Goal: Transaction & Acquisition: Purchase product/service

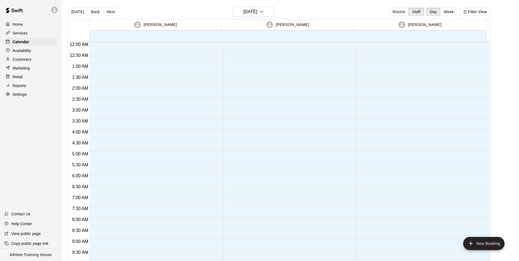
scroll to position [300, 0]
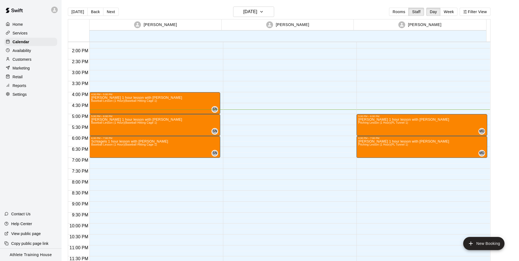
click at [17, 77] on p "Retail" at bounding box center [18, 76] width 10 height 5
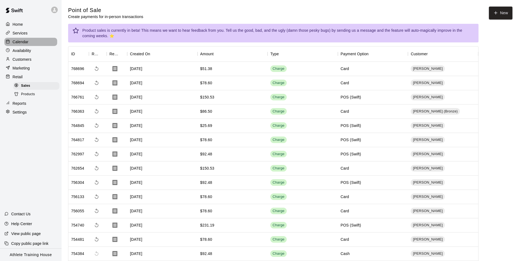
click at [19, 45] on p "Calendar" at bounding box center [21, 41] width 16 height 5
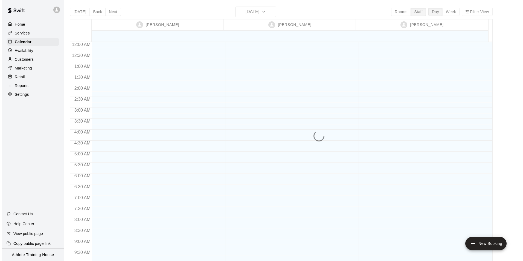
scroll to position [300, 0]
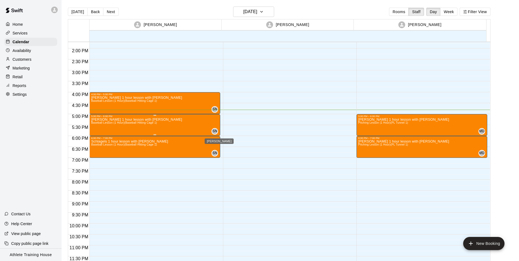
click at [216, 132] on div "SN" at bounding box center [214, 131] width 7 height 7
click at [218, 129] on button "edit" at bounding box center [216, 133] width 11 height 11
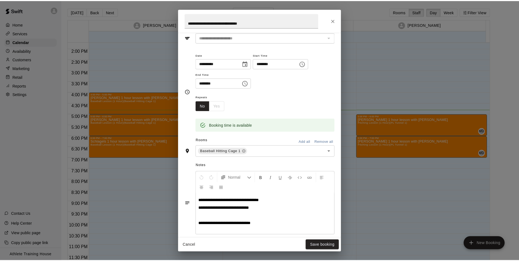
scroll to position [0, 0]
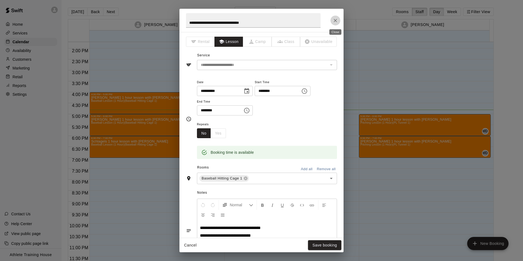
click at [335, 23] on icon "Close" at bounding box center [334, 20] width 5 height 5
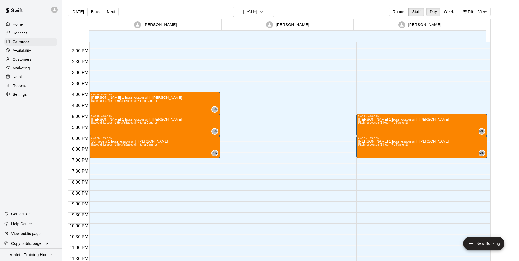
click at [27, 59] on p "Customers" at bounding box center [22, 59] width 19 height 5
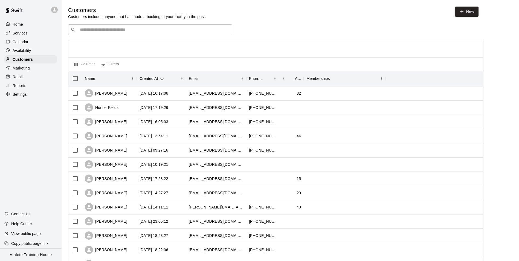
click at [101, 33] on div "​ ​" at bounding box center [150, 29] width 164 height 11
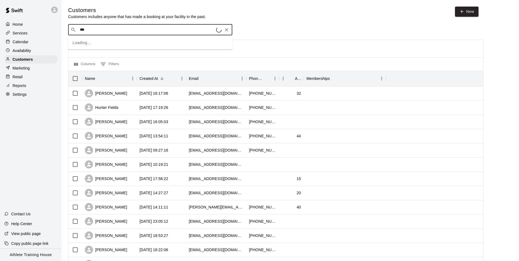
type input "****"
click at [117, 63] on div "[PERSON_NAME] [EMAIL_ADDRESS][DOMAIN_NAME]" at bounding box center [112, 63] width 59 height 12
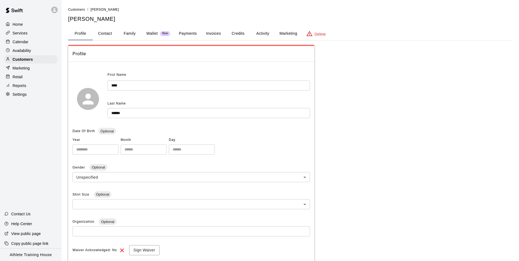
click at [192, 34] on button "Payments" at bounding box center [187, 33] width 27 height 13
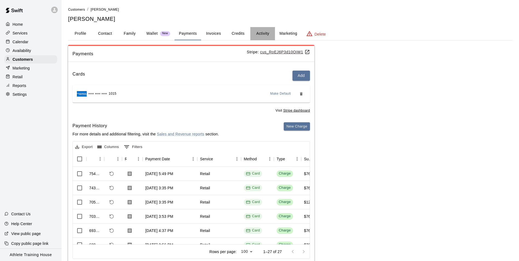
click at [260, 33] on button "Activity" at bounding box center [262, 33] width 25 height 13
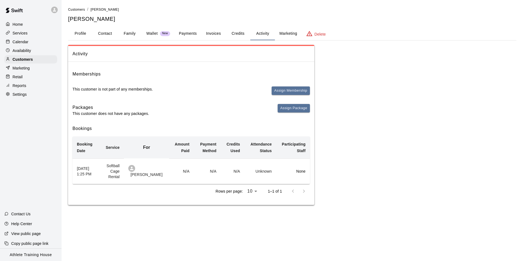
click at [185, 32] on button "Payments" at bounding box center [187, 33] width 27 height 13
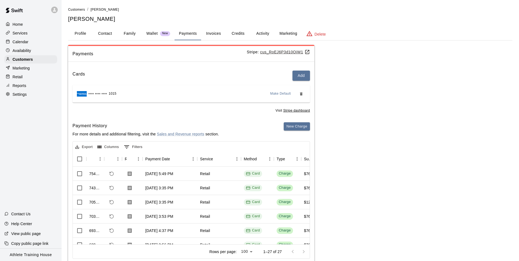
click at [25, 76] on div "Retail" at bounding box center [30, 77] width 53 height 8
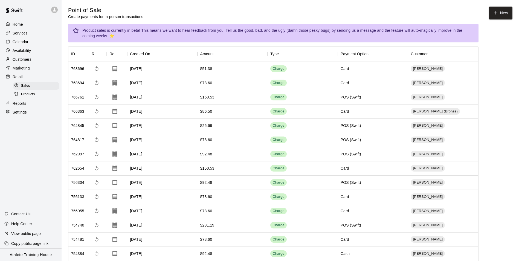
click at [22, 40] on p "Calendar" at bounding box center [21, 41] width 16 height 5
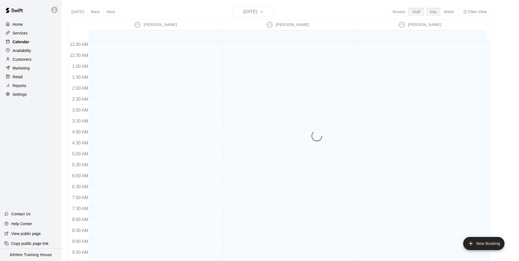
scroll to position [300, 0]
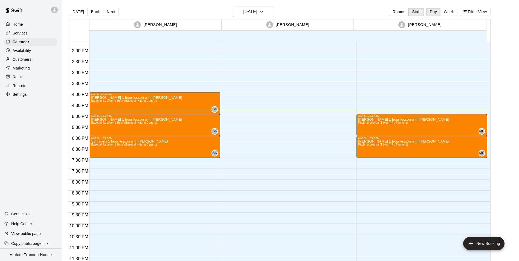
click at [21, 77] on p "Retail" at bounding box center [18, 76] width 10 height 5
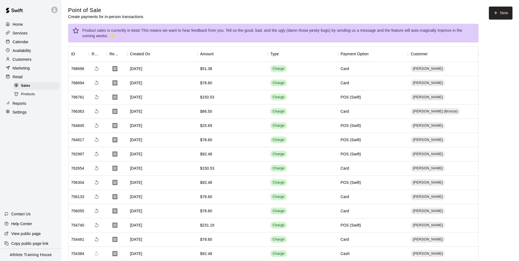
click at [5, 43] on div "Calendar" at bounding box center [30, 42] width 53 height 8
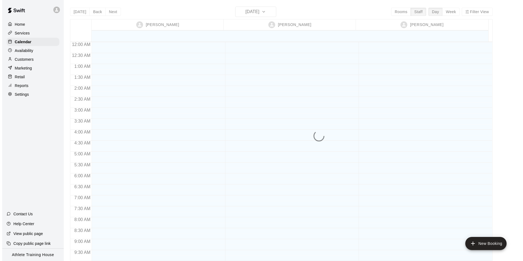
scroll to position [300, 0]
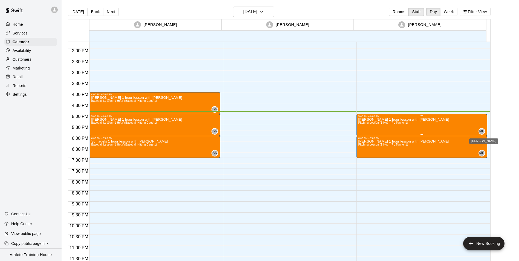
click at [478, 130] on div "MD" at bounding box center [481, 131] width 7 height 7
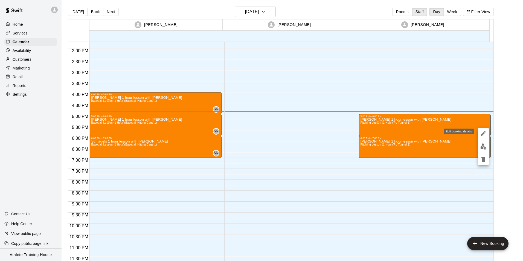
click at [484, 130] on icon "edit" at bounding box center [483, 133] width 7 height 7
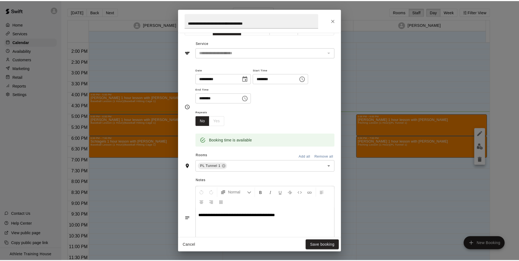
scroll to position [0, 0]
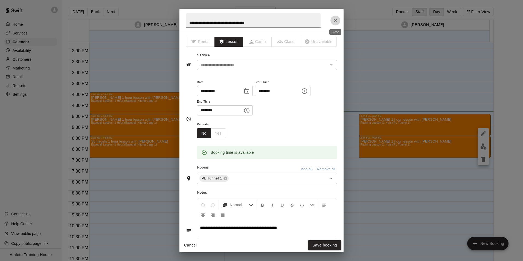
click at [334, 18] on icon "Close" at bounding box center [334, 20] width 5 height 5
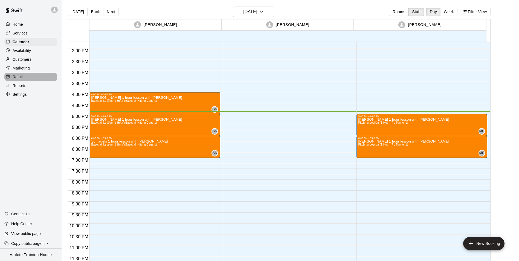
click at [26, 79] on div "Retail" at bounding box center [30, 77] width 53 height 8
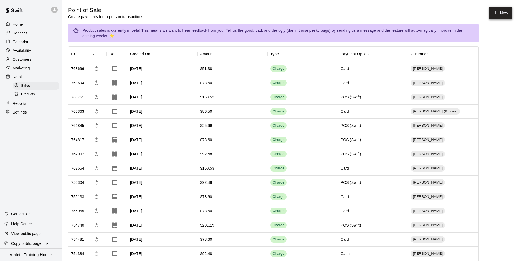
click at [492, 18] on button "New" at bounding box center [501, 13] width 24 height 13
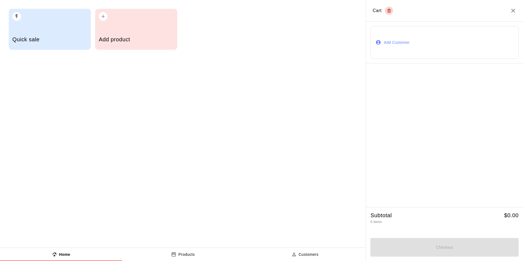
click at [422, 33] on button "Add Customer" at bounding box center [444, 42] width 148 height 33
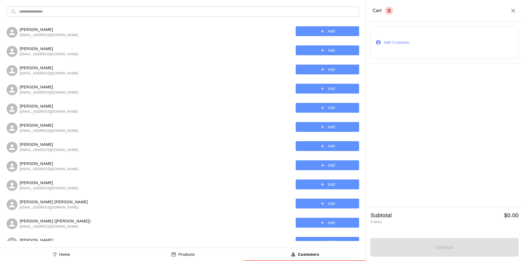
click at [101, 14] on input "text" at bounding box center [187, 12] width 336 height 10
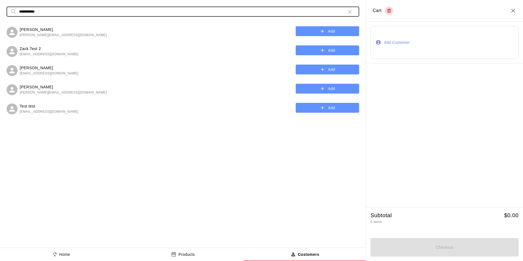
type input "**********"
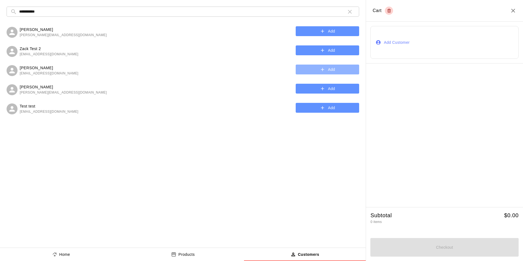
click at [299, 67] on button "Add" at bounding box center [327, 70] width 63 height 10
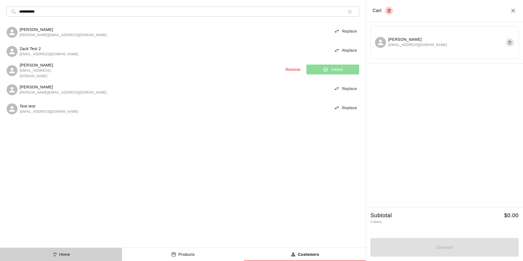
click at [50, 255] on button "Home" at bounding box center [61, 254] width 122 height 13
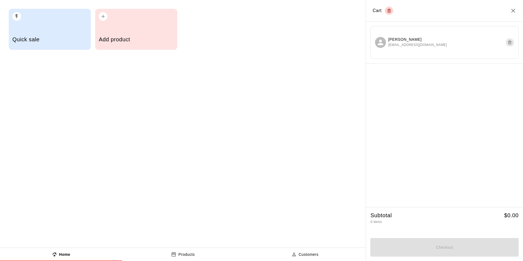
click at [77, 20] on div "button" at bounding box center [49, 15] width 75 height 12
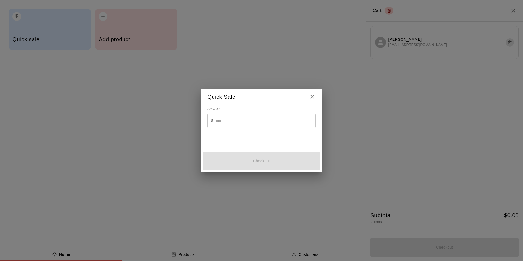
click at [225, 121] on input "text" at bounding box center [265, 120] width 100 height 14
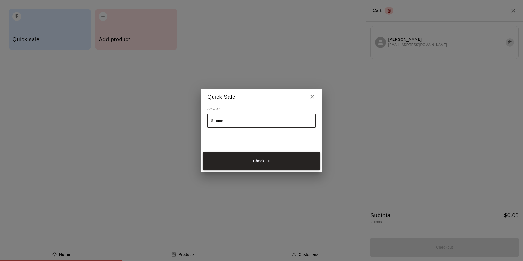
type input "*****"
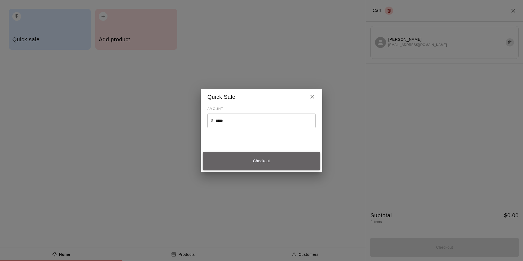
click at [259, 166] on button "Checkout" at bounding box center [261, 161] width 117 height 18
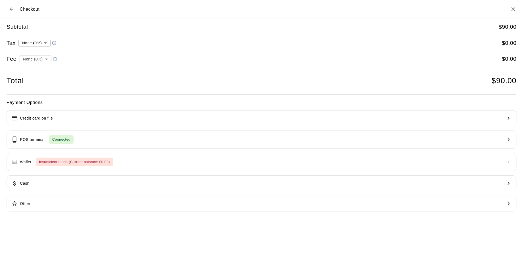
click at [49, 76] on li "convenience fee ( 2.75 % )" at bounding box center [33, 78] width 53 height 9
type input "**********"
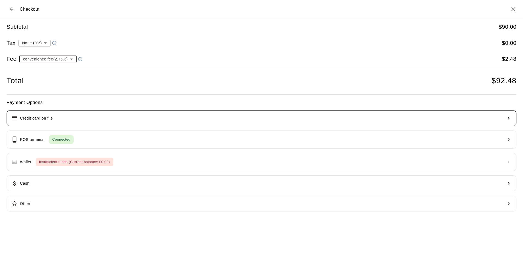
click at [67, 115] on button "Credit card on file" at bounding box center [262, 118] width 510 height 16
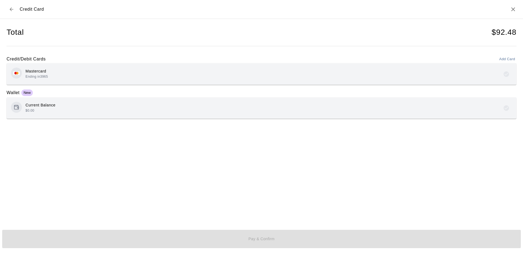
click at [124, 80] on div "Mastercard Ending in 3965" at bounding box center [262, 74] width 510 height 22
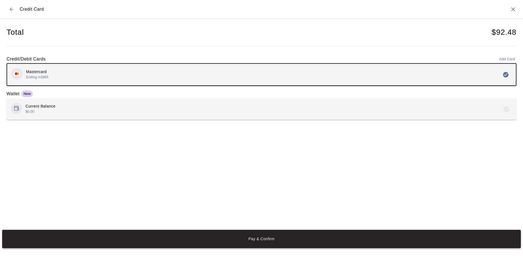
click at [196, 235] on button "Pay & Confirm" at bounding box center [261, 239] width 518 height 18
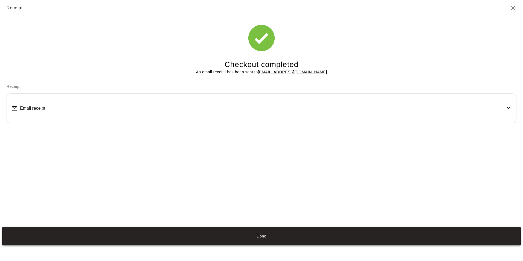
click at [343, 232] on button "Done" at bounding box center [261, 236] width 518 height 18
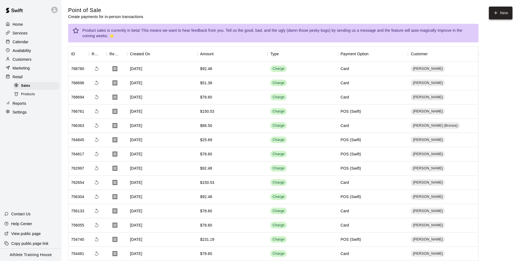
click at [495, 13] on icon "button" at bounding box center [495, 12] width 5 height 5
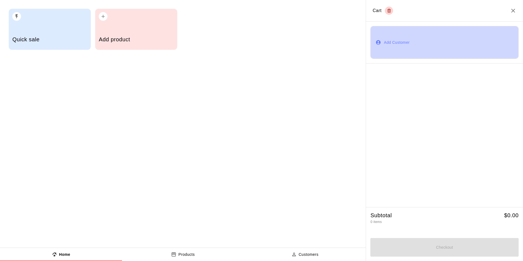
click at [395, 43] on button "Add Customer" at bounding box center [444, 42] width 148 height 33
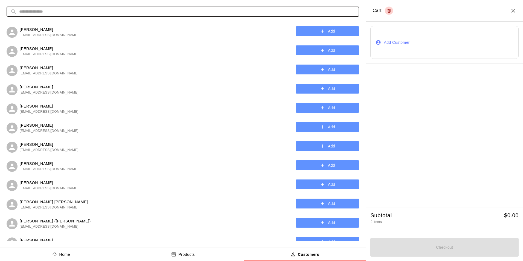
click at [180, 14] on input "text" at bounding box center [187, 12] width 336 height 10
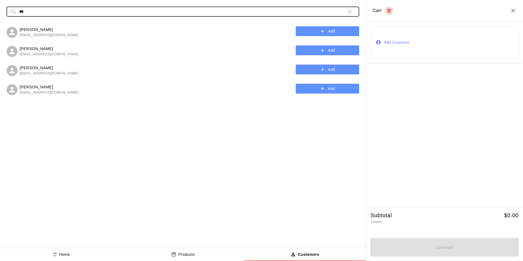
type input "***"
click at [318, 30] on button "Add" at bounding box center [327, 31] width 63 height 10
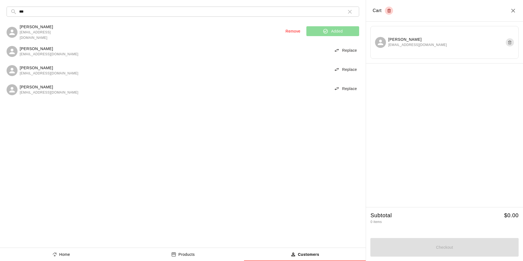
click at [68, 253] on p "Home" at bounding box center [64, 255] width 11 height 6
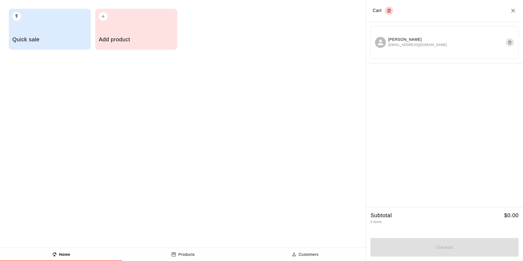
click at [40, 42] on h5 "Quick sale" at bounding box center [49, 39] width 75 height 7
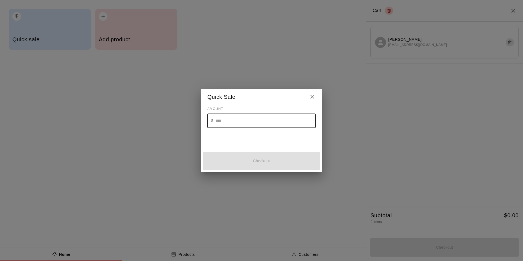
click at [261, 117] on input "text" at bounding box center [265, 120] width 100 height 14
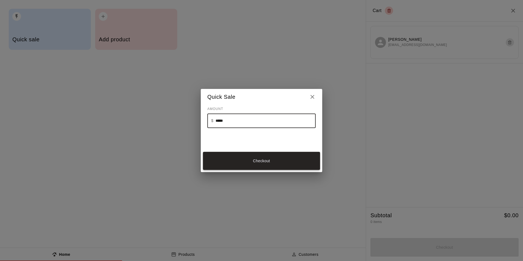
type input "*****"
click at [258, 164] on button "Checkout" at bounding box center [261, 161] width 117 height 18
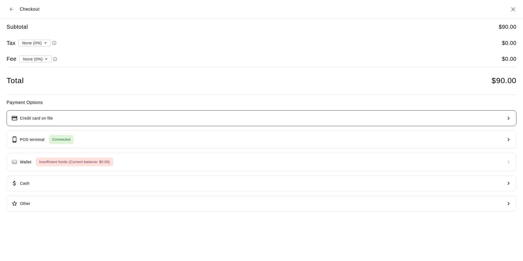
click at [86, 120] on button "Credit card on file" at bounding box center [262, 118] width 510 height 16
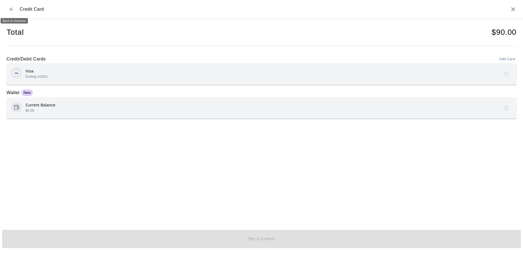
click at [11, 11] on icon "Back to checkout" at bounding box center [11, 9] width 5 height 5
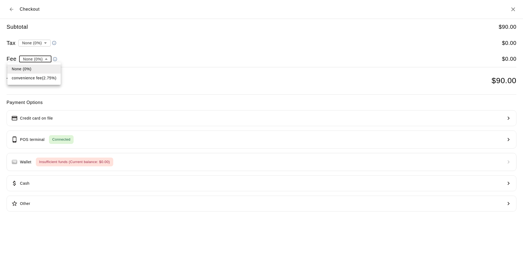
click at [112, 46] on div at bounding box center [261, 130] width 523 height 261
click at [513, 7] on icon "Close" at bounding box center [513, 9] width 7 height 7
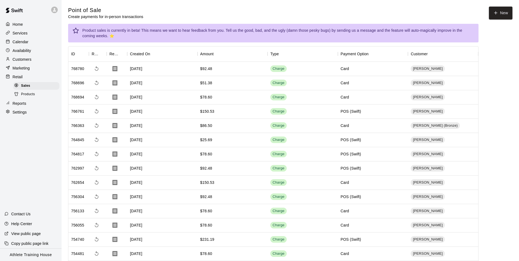
click at [18, 24] on p "Home" at bounding box center [18, 24] width 10 height 5
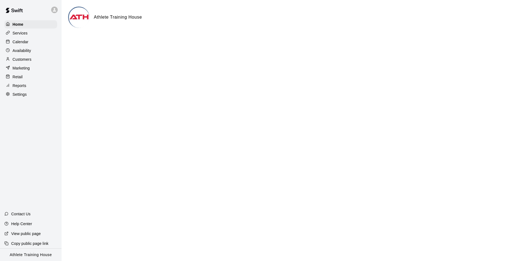
click at [32, 46] on div "Calendar" at bounding box center [30, 42] width 53 height 8
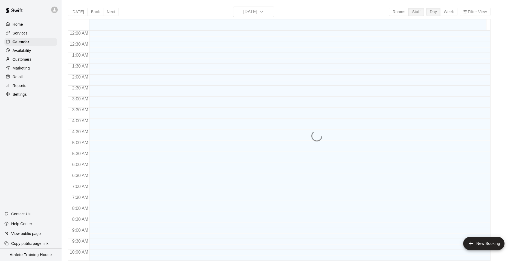
scroll to position [289, 0]
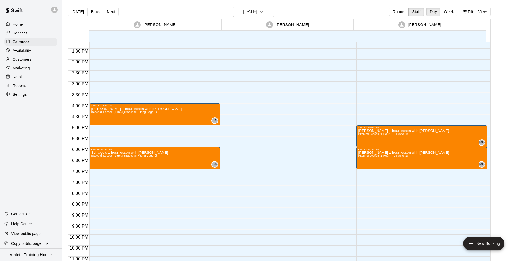
click at [14, 77] on p "Retail" at bounding box center [18, 76] width 10 height 5
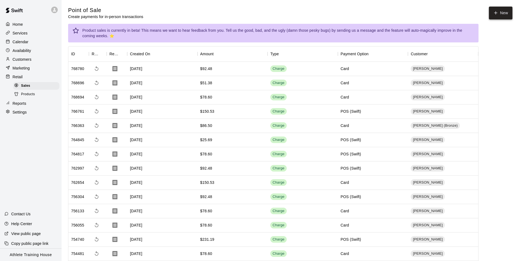
click at [496, 12] on icon "button" at bounding box center [495, 12] width 5 height 5
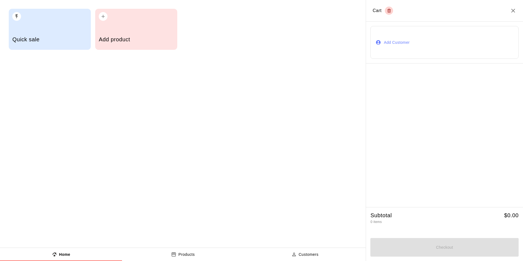
click at [398, 40] on button "Add Customer" at bounding box center [444, 42] width 148 height 33
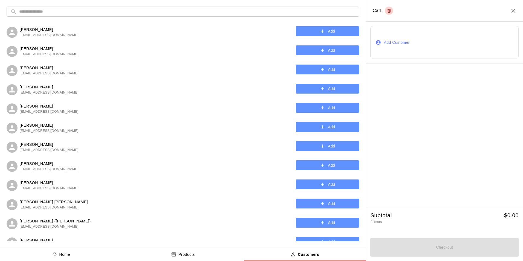
click at [200, 12] on input "text" at bounding box center [187, 12] width 336 height 10
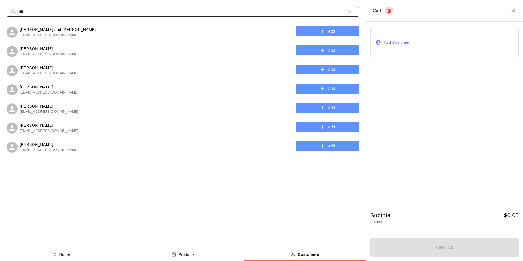
type input "***"
click at [303, 31] on button "Add" at bounding box center [327, 31] width 63 height 10
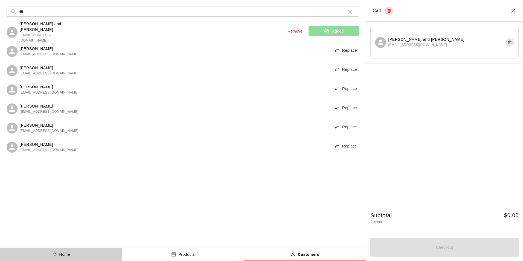
click at [66, 254] on p "Home" at bounding box center [64, 255] width 11 height 6
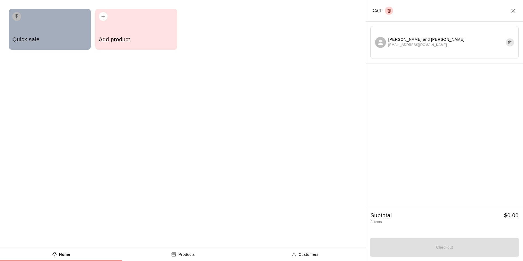
click at [53, 42] on h5 "Quick sale" at bounding box center [49, 39] width 75 height 7
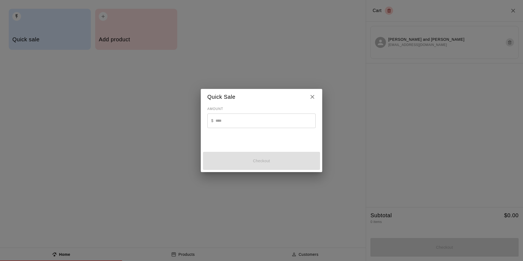
click at [231, 123] on input "text" at bounding box center [265, 120] width 100 height 14
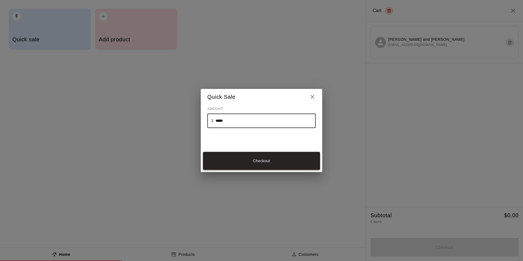
type input "*****"
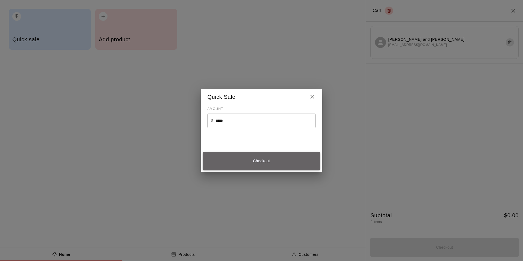
click at [259, 159] on button "Checkout" at bounding box center [261, 161] width 117 height 18
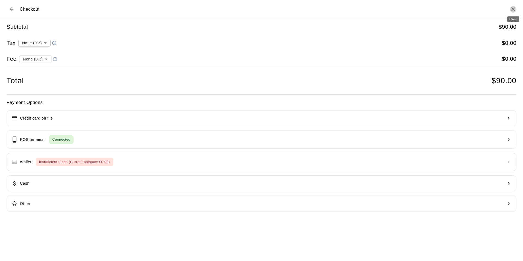
click at [512, 10] on icon "Close" at bounding box center [513, 9] width 4 height 4
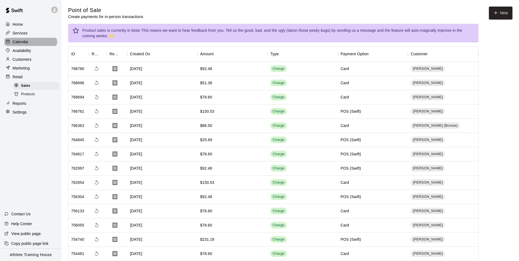
click at [25, 40] on p "Calendar" at bounding box center [21, 41] width 16 height 5
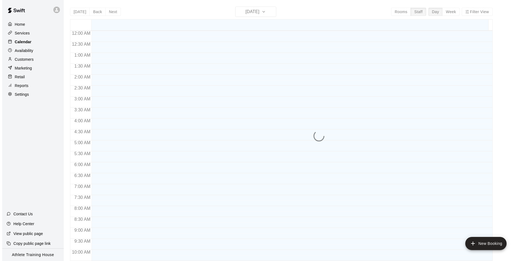
scroll to position [289, 0]
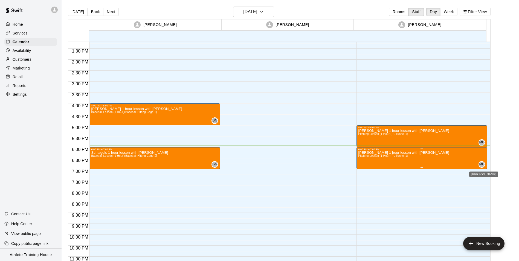
click at [483, 165] on span "MD" at bounding box center [481, 164] width 5 height 5
click at [484, 165] on icon "edit" at bounding box center [483, 167] width 7 height 7
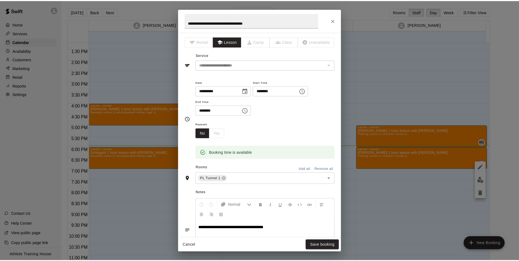
scroll to position [55, 0]
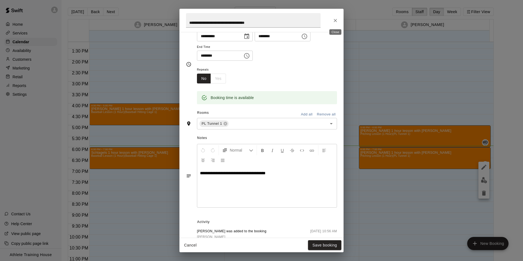
click at [335, 22] on icon "Close" at bounding box center [334, 20] width 5 height 5
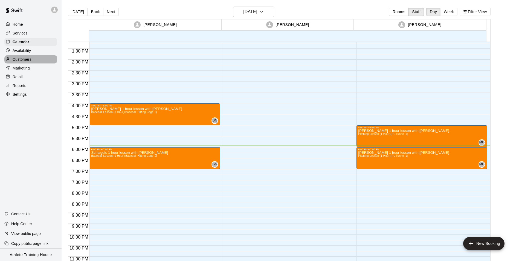
drag, startPoint x: 28, startPoint y: 63, endPoint x: 41, endPoint y: 57, distance: 13.8
click at [28, 62] on p "Customers" at bounding box center [22, 59] width 19 height 5
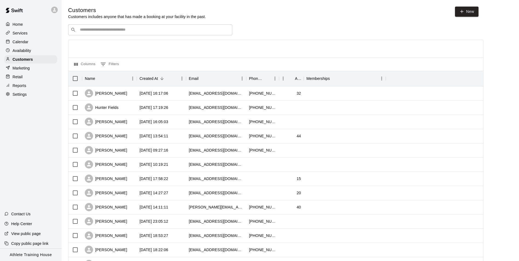
click at [134, 28] on input "Search customers by name or email" at bounding box center [153, 29] width 151 height 5
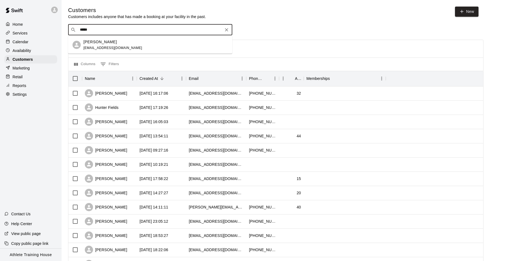
type input "******"
click at [100, 41] on p "[PERSON_NAME]" at bounding box center [99, 42] width 33 height 6
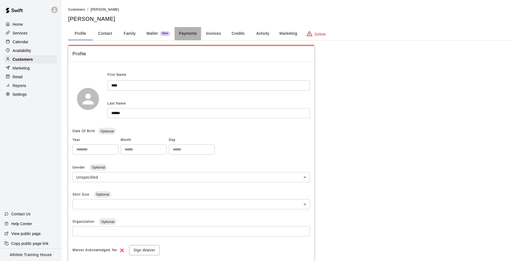
click at [188, 35] on button "Payments" at bounding box center [187, 33] width 27 height 13
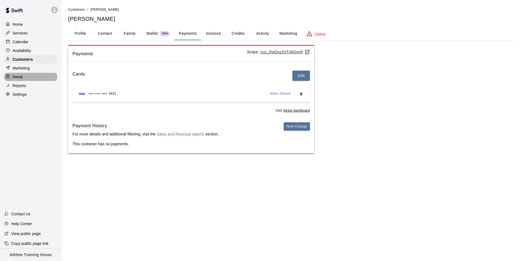
click at [17, 78] on p "Retail" at bounding box center [18, 76] width 10 height 5
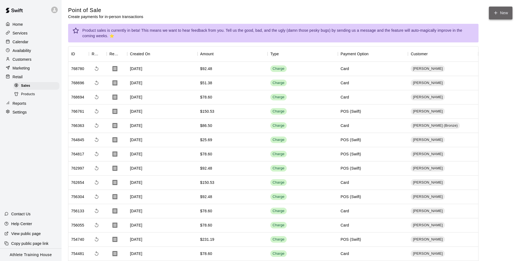
click at [490, 16] on button "New" at bounding box center [501, 13] width 24 height 13
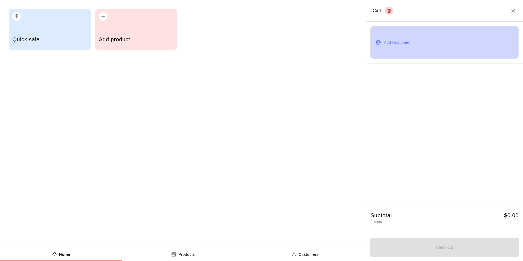
click at [387, 48] on button "Add Customer" at bounding box center [444, 42] width 148 height 33
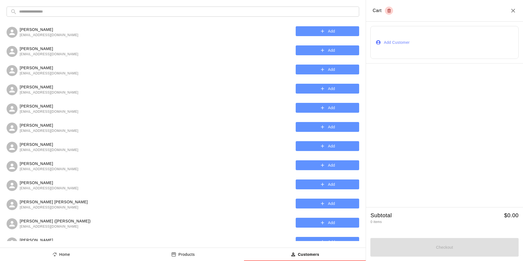
click at [129, 15] on input "text" at bounding box center [187, 12] width 336 height 10
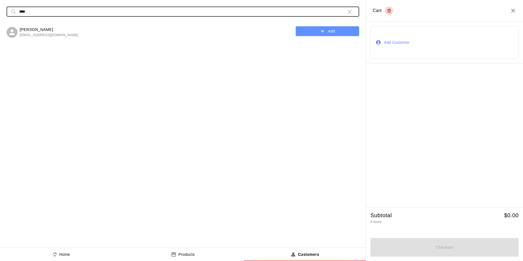
type input "****"
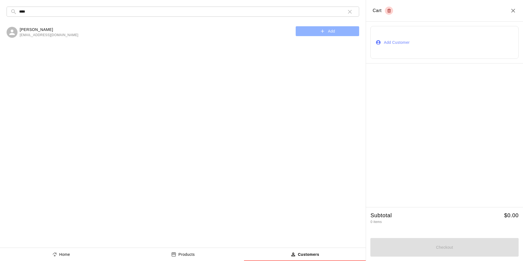
click at [306, 34] on button "Add" at bounding box center [327, 31] width 63 height 10
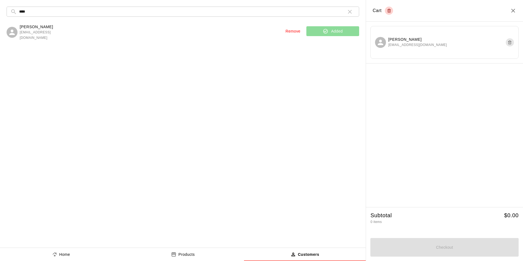
click at [100, 256] on button "Home" at bounding box center [61, 254] width 122 height 13
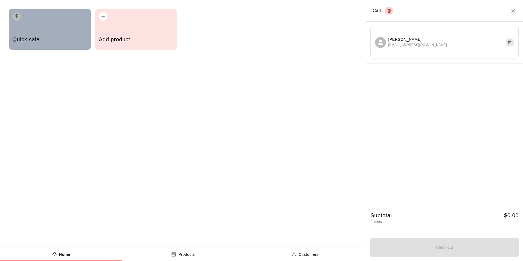
click at [71, 40] on h5 "Quick sale" at bounding box center [49, 39] width 75 height 7
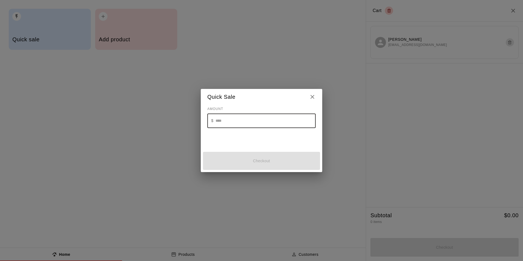
click at [227, 119] on input "text" at bounding box center [265, 120] width 100 height 14
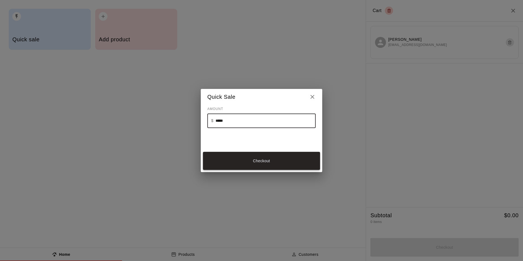
type input "*****"
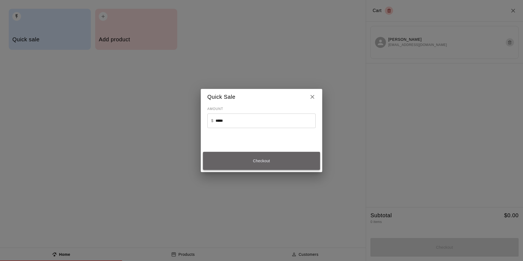
click at [284, 167] on button "Checkout" at bounding box center [261, 161] width 117 height 18
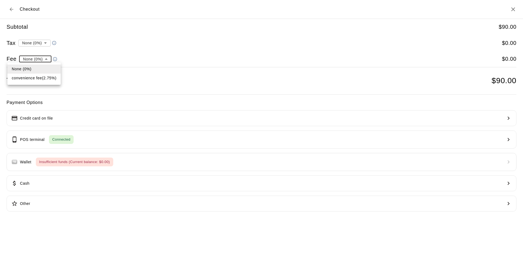
click at [52, 78] on li "convenience fee ( 2.75 % )" at bounding box center [33, 78] width 53 height 9
type input "**********"
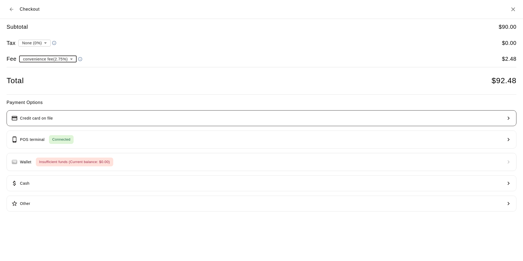
click at [58, 125] on button "Credit card on file" at bounding box center [262, 118] width 510 height 16
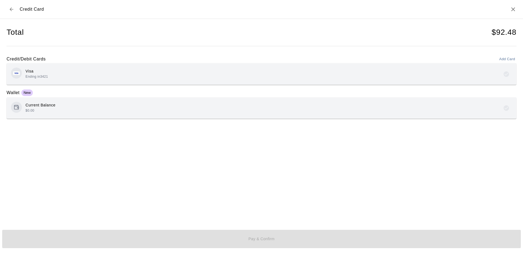
click at [96, 68] on div "Visa Ending in 3421" at bounding box center [261, 74] width 501 height 13
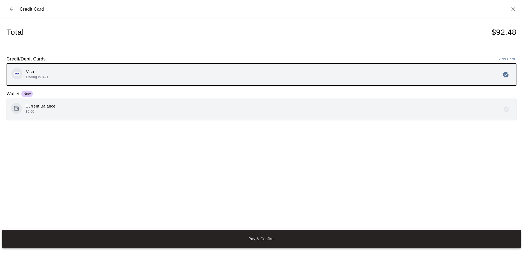
click at [254, 244] on button "Pay & Confirm" at bounding box center [261, 239] width 518 height 18
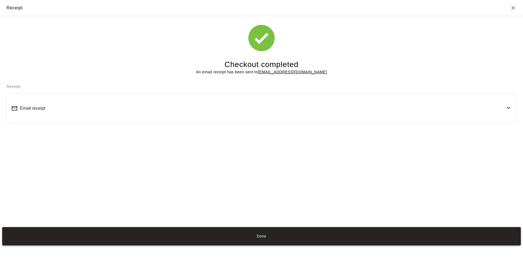
click at [326, 233] on button "Done" at bounding box center [261, 236] width 518 height 18
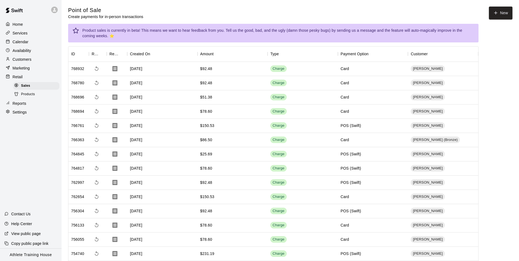
drag, startPoint x: 24, startPoint y: 45, endPoint x: 28, endPoint y: 45, distance: 4.4
click at [24, 45] on p "Calendar" at bounding box center [21, 41] width 16 height 5
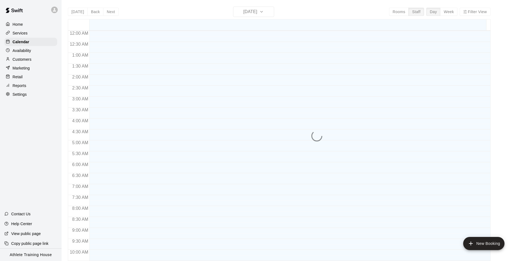
scroll to position [289, 0]
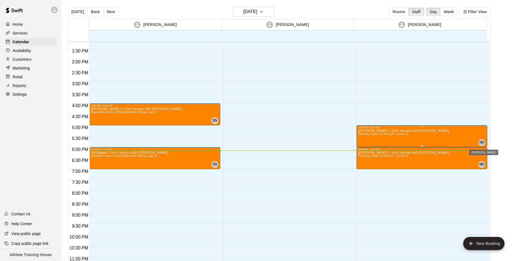
click at [484, 141] on div "MD" at bounding box center [481, 142] width 7 height 7
click at [18, 75] on div at bounding box center [261, 130] width 523 height 261
click at [19, 78] on p "Retail" at bounding box center [18, 76] width 10 height 5
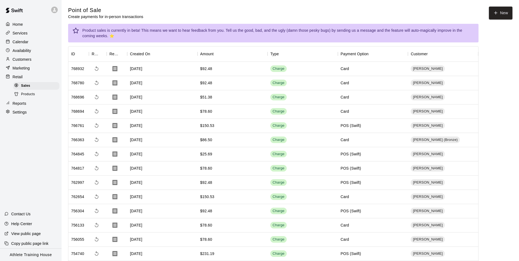
click at [30, 43] on div "Calendar" at bounding box center [30, 42] width 53 height 8
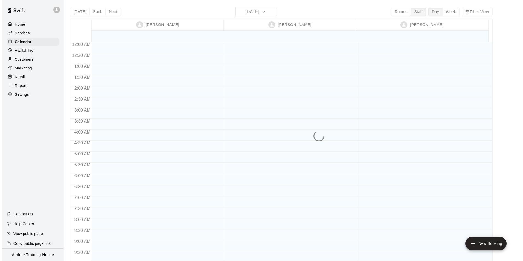
scroll to position [300, 0]
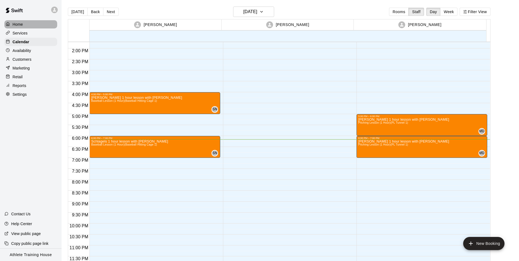
click at [20, 27] on p "Home" at bounding box center [18, 24] width 10 height 5
